Goal: Find contact information: Find contact information

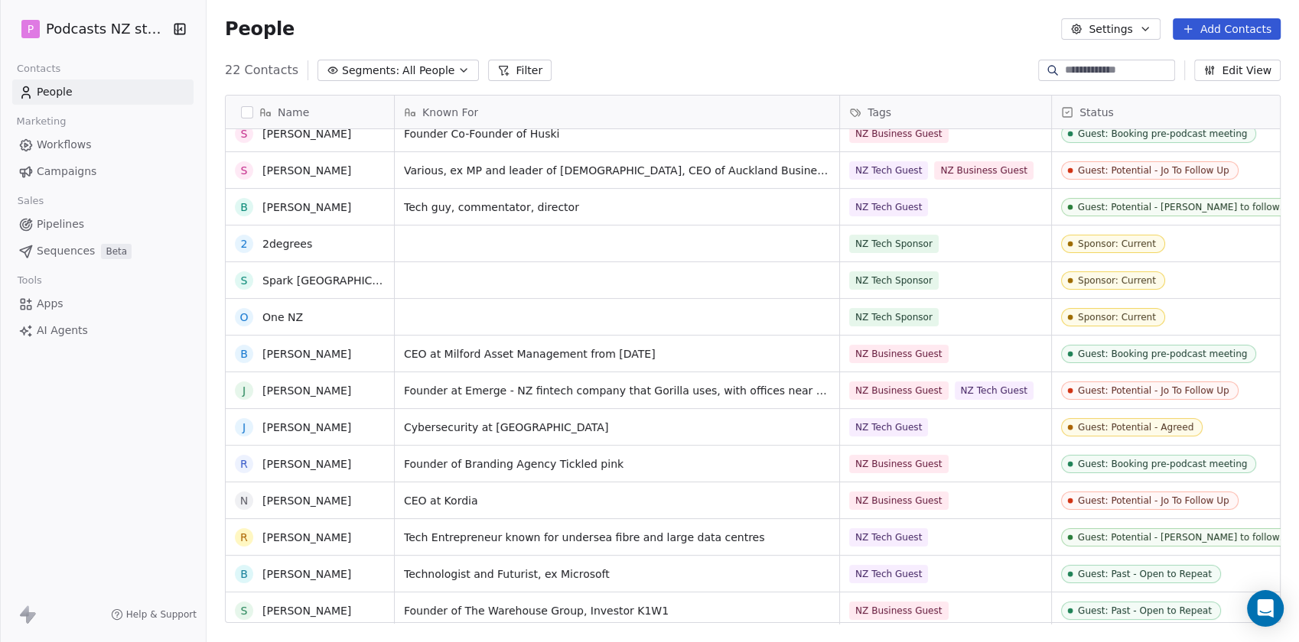
scroll to position [312, 0]
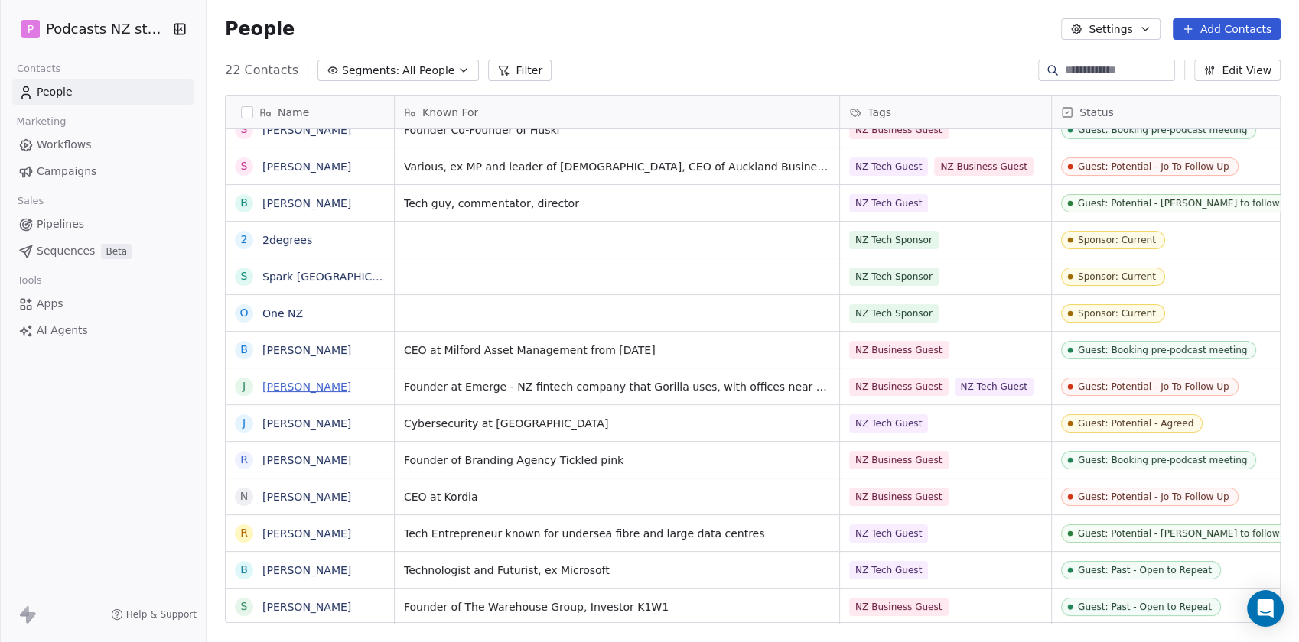
click at [327, 385] on link "[PERSON_NAME]" at bounding box center [306, 387] width 89 height 12
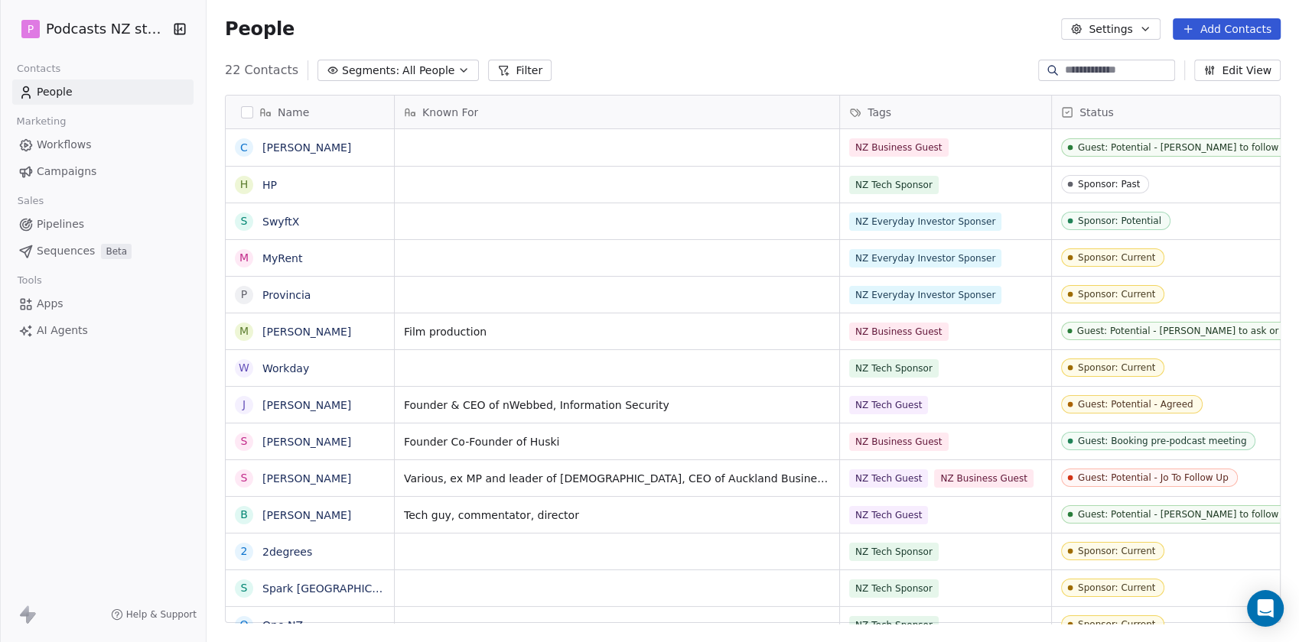
scroll to position [551, 1079]
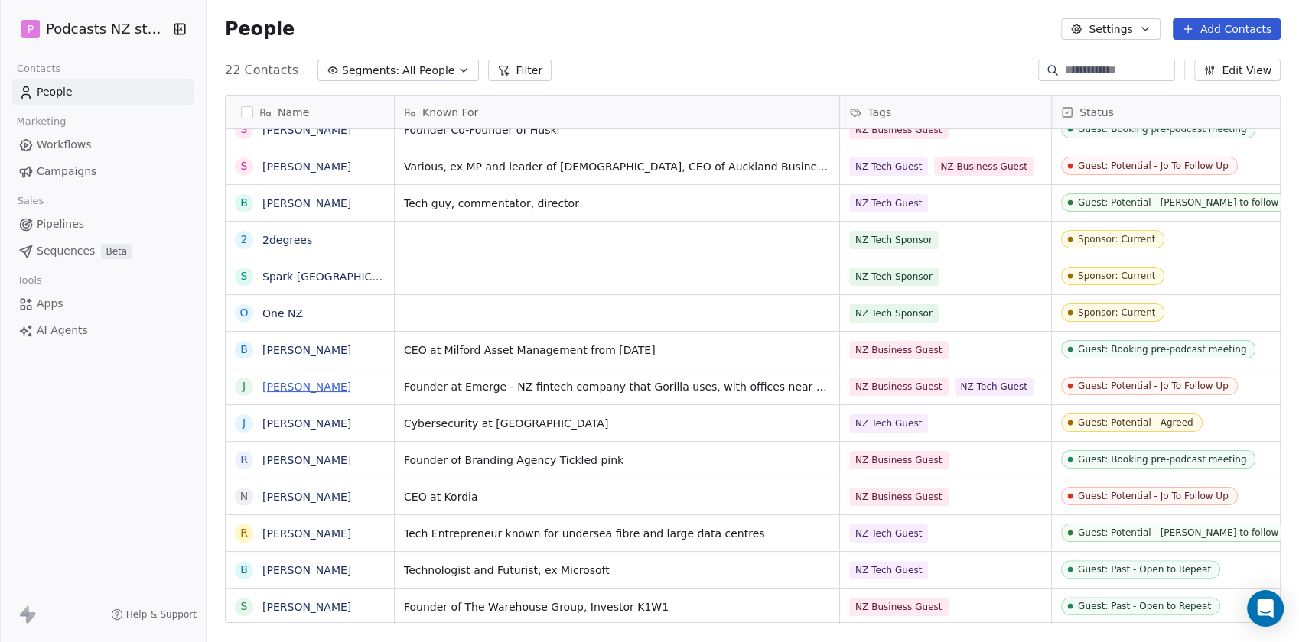
click at [302, 385] on link "[PERSON_NAME]" at bounding box center [306, 387] width 89 height 12
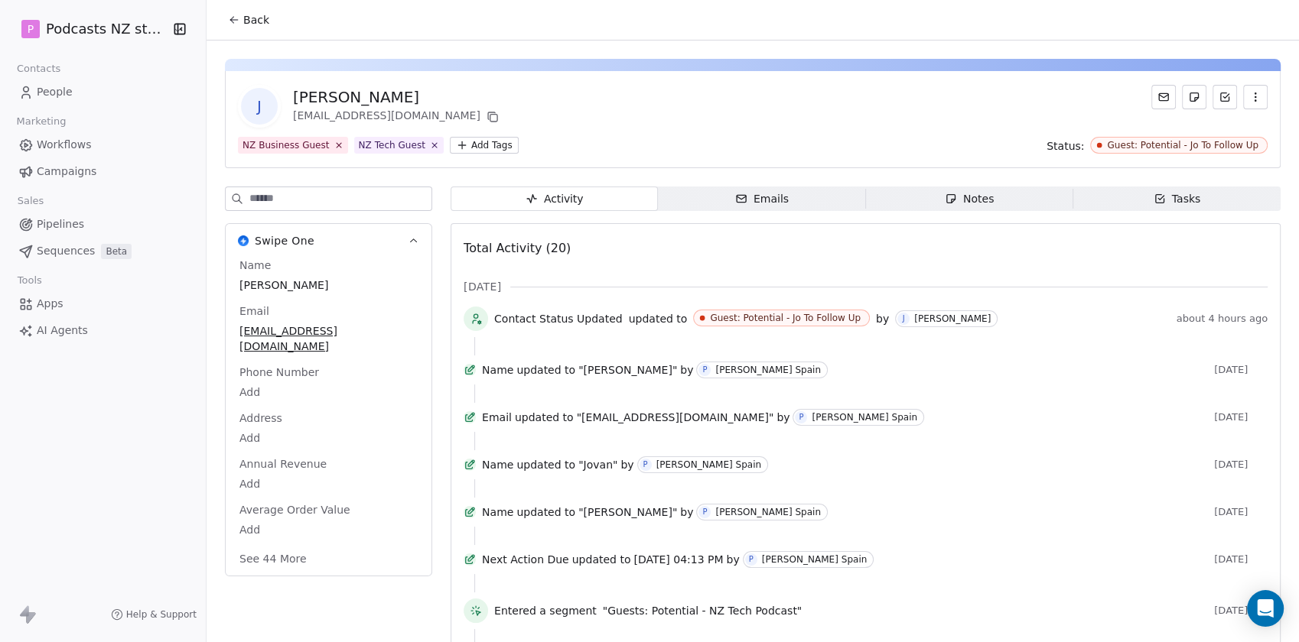
drag, startPoint x: 439, startPoint y: 100, endPoint x: 290, endPoint y: 98, distance: 149.2
click at [290, 98] on div "J [PERSON_NAME] [PERSON_NAME][EMAIL_ADDRESS][DOMAIN_NAME]" at bounding box center [752, 106] width 1029 height 43
copy div "[PERSON_NAME]"
click at [324, 93] on div "[PERSON_NAME]" at bounding box center [397, 96] width 209 height 21
drag, startPoint x: 330, startPoint y: 98, endPoint x: 293, endPoint y: 97, distance: 36.7
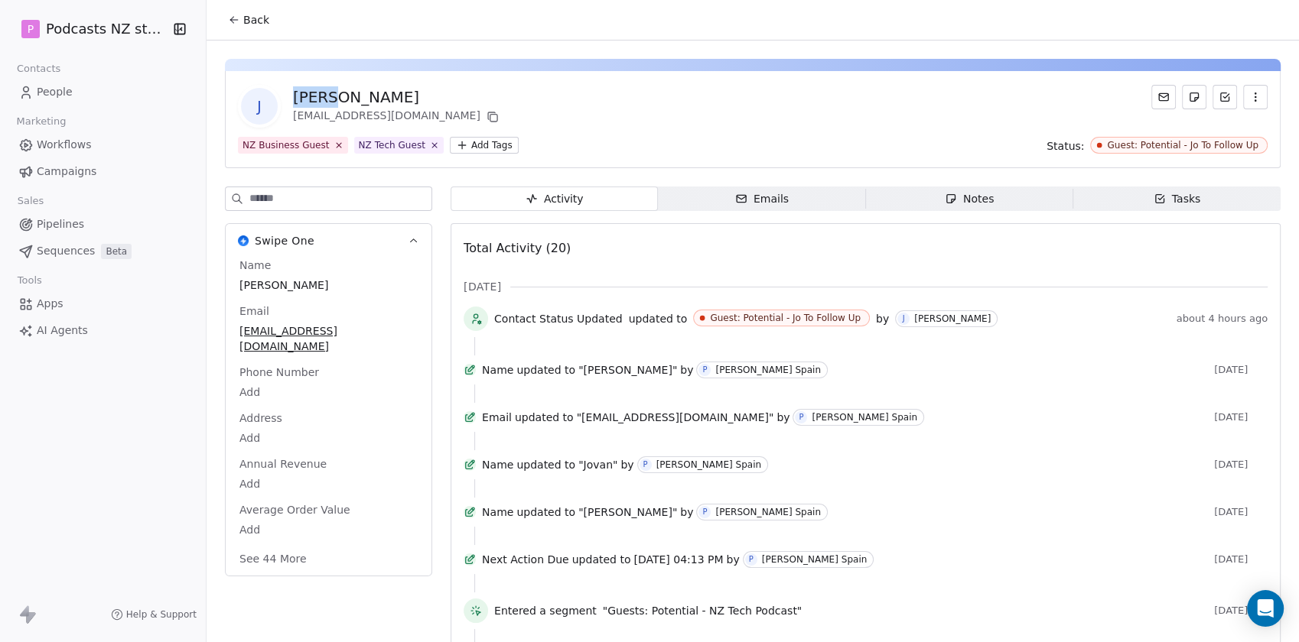
click at [293, 97] on div "[PERSON_NAME]" at bounding box center [397, 96] width 209 height 21
copy div "Jovan"
click at [488, 113] on icon at bounding box center [491, 115] width 7 height 7
drag, startPoint x: 431, startPoint y: 99, endPoint x: 255, endPoint y: 96, distance: 175.2
click at [255, 96] on div "J [PERSON_NAME] [PERSON_NAME][EMAIL_ADDRESS][DOMAIN_NAME]" at bounding box center [752, 106] width 1029 height 43
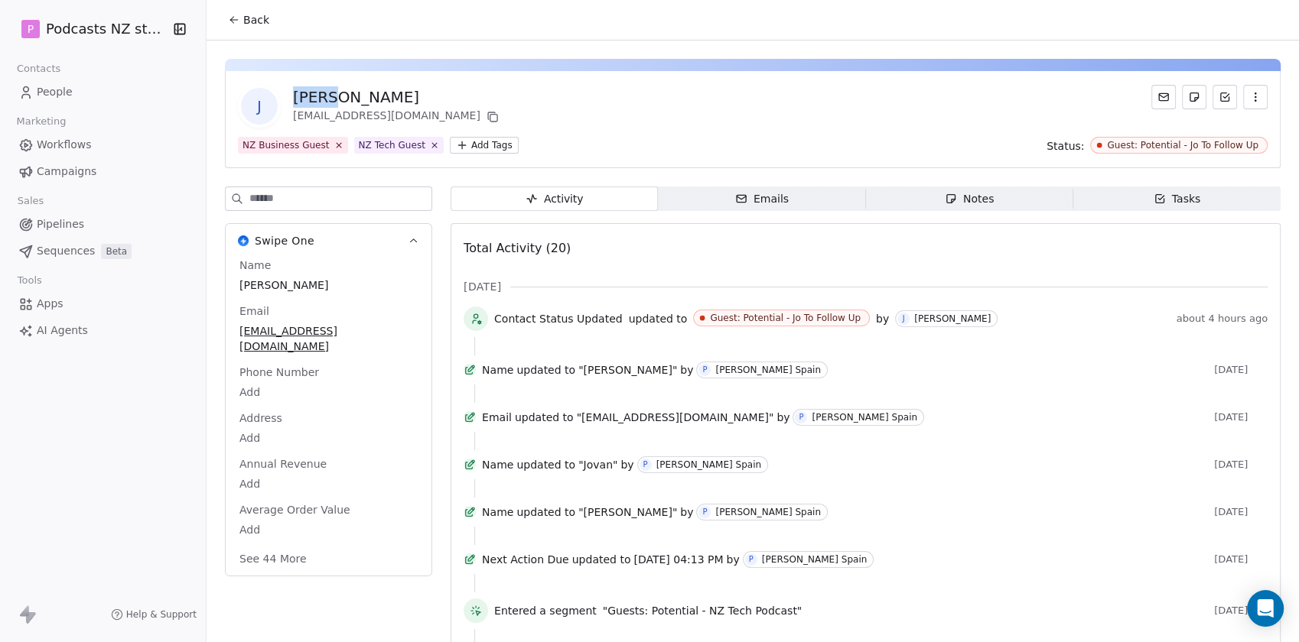
copy div "[PERSON_NAME]"
click at [421, 98] on div "J [PERSON_NAME] [PERSON_NAME][EMAIL_ADDRESS][DOMAIN_NAME]" at bounding box center [752, 106] width 1029 height 43
click at [392, 93] on div "[PERSON_NAME]" at bounding box center [397, 96] width 209 height 21
drag, startPoint x: 412, startPoint y: 98, endPoint x: 293, endPoint y: 104, distance: 119.5
click at [293, 104] on div "J [PERSON_NAME] [PERSON_NAME][EMAIL_ADDRESS][DOMAIN_NAME]" at bounding box center [752, 106] width 1029 height 43
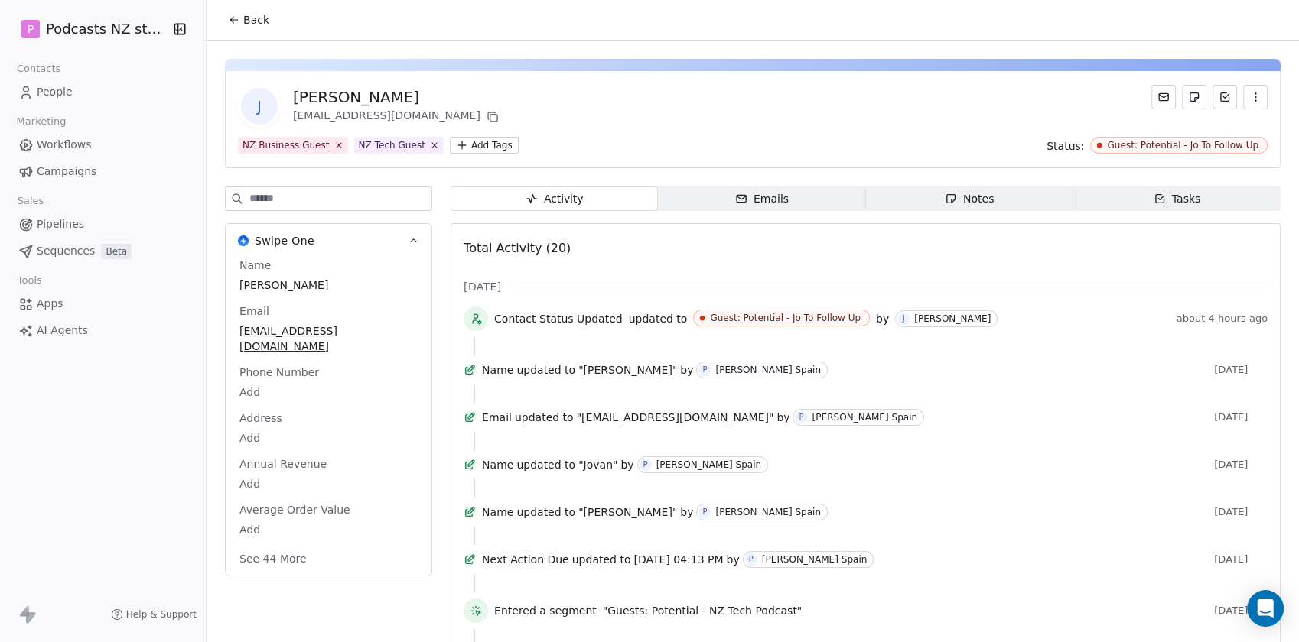
copy div "[PERSON_NAME]"
click at [486, 115] on icon at bounding box center [492, 117] width 12 height 12
